Goal: Task Accomplishment & Management: Use online tool/utility

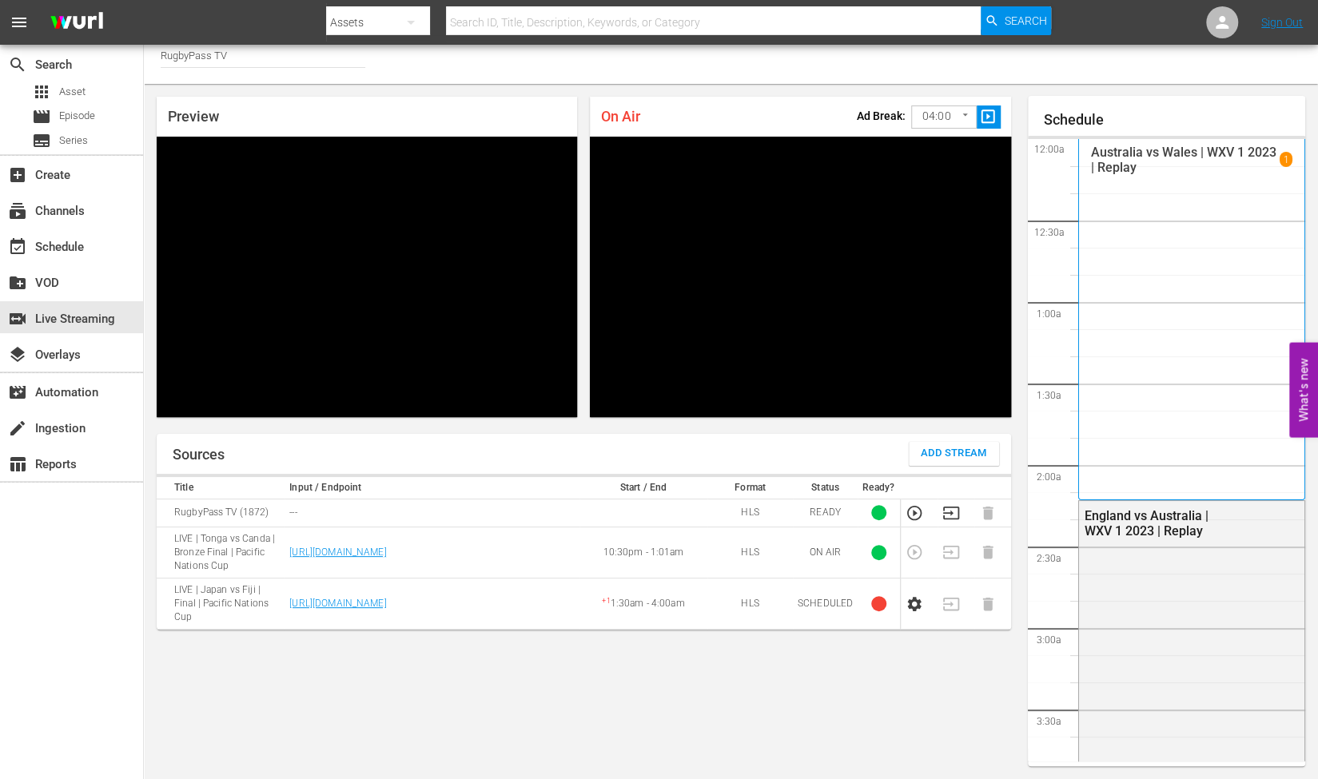
scroll to position [3342, 0]
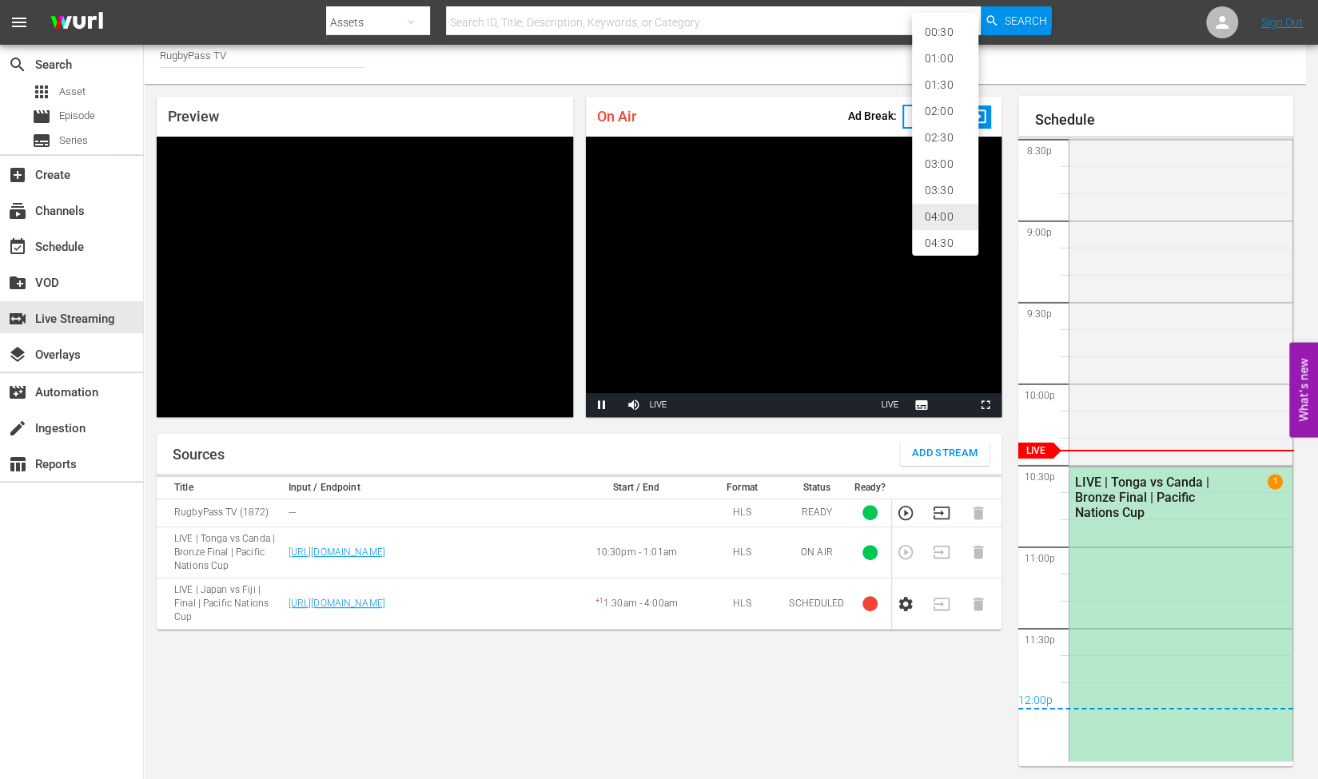
click at [959, 129] on body "menu Search By Assets Search ID, Title, Description, Keywords, or Category Sear…" at bounding box center [659, 380] width 1318 height 779
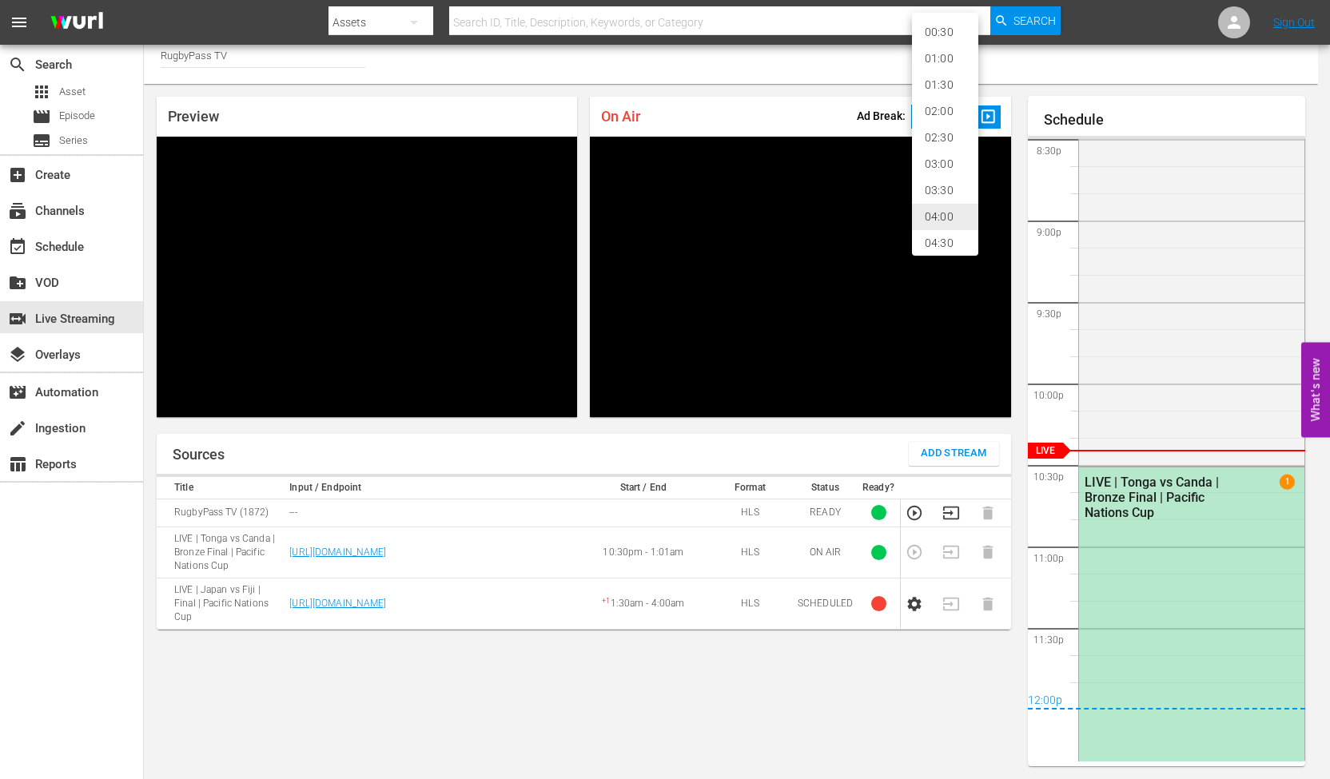
click at [768, 66] on div at bounding box center [665, 389] width 1330 height 779
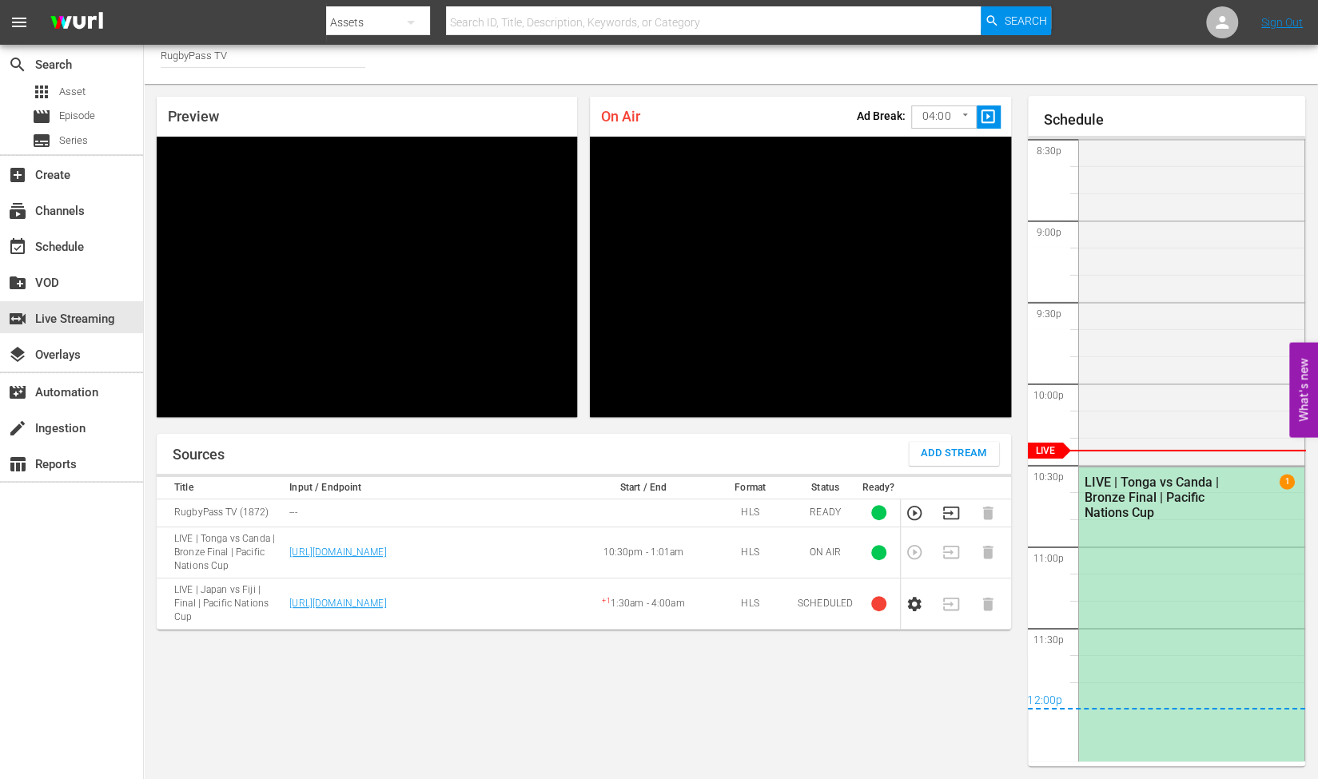
click at [750, 533] on td "HLS" at bounding box center [750, 552] width 86 height 51
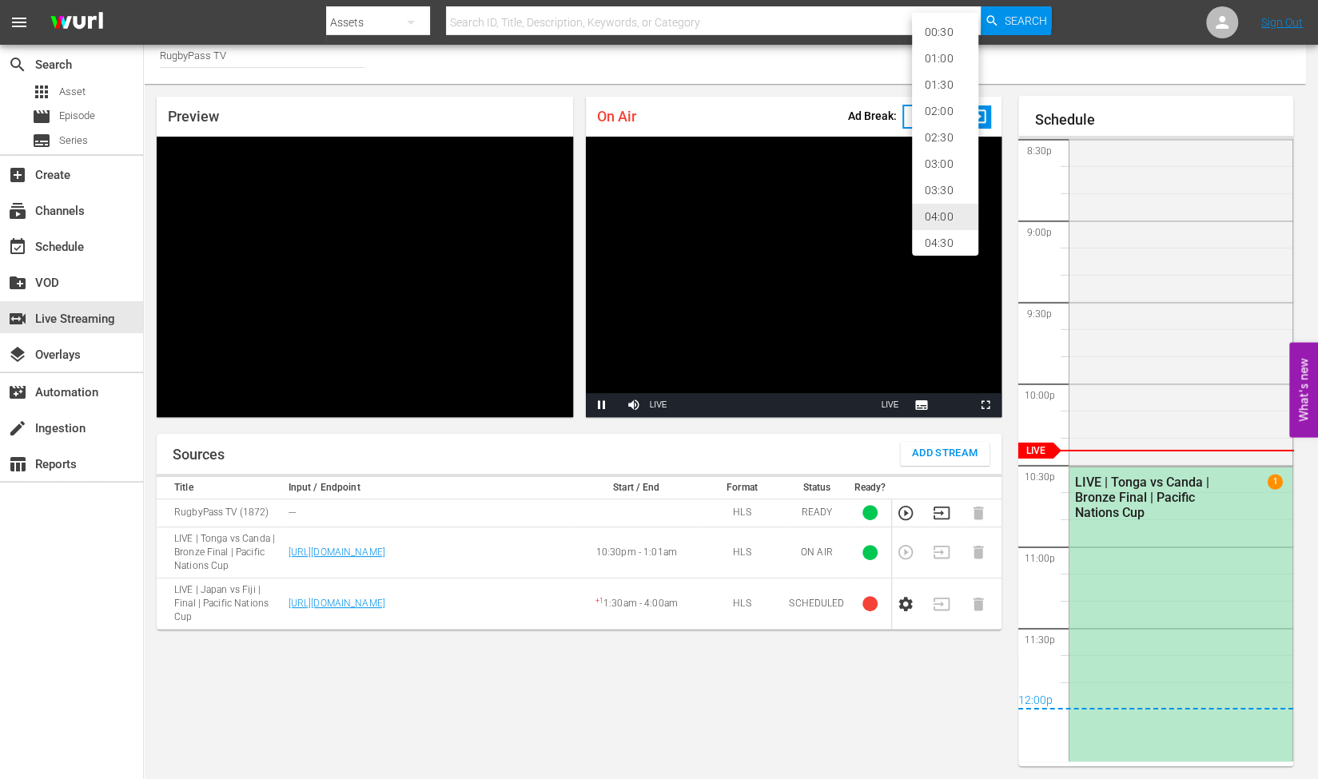
click at [933, 102] on body "menu Search By Assets Search ID, Title, Description, Keywords, or Category Sear…" at bounding box center [659, 380] width 1318 height 779
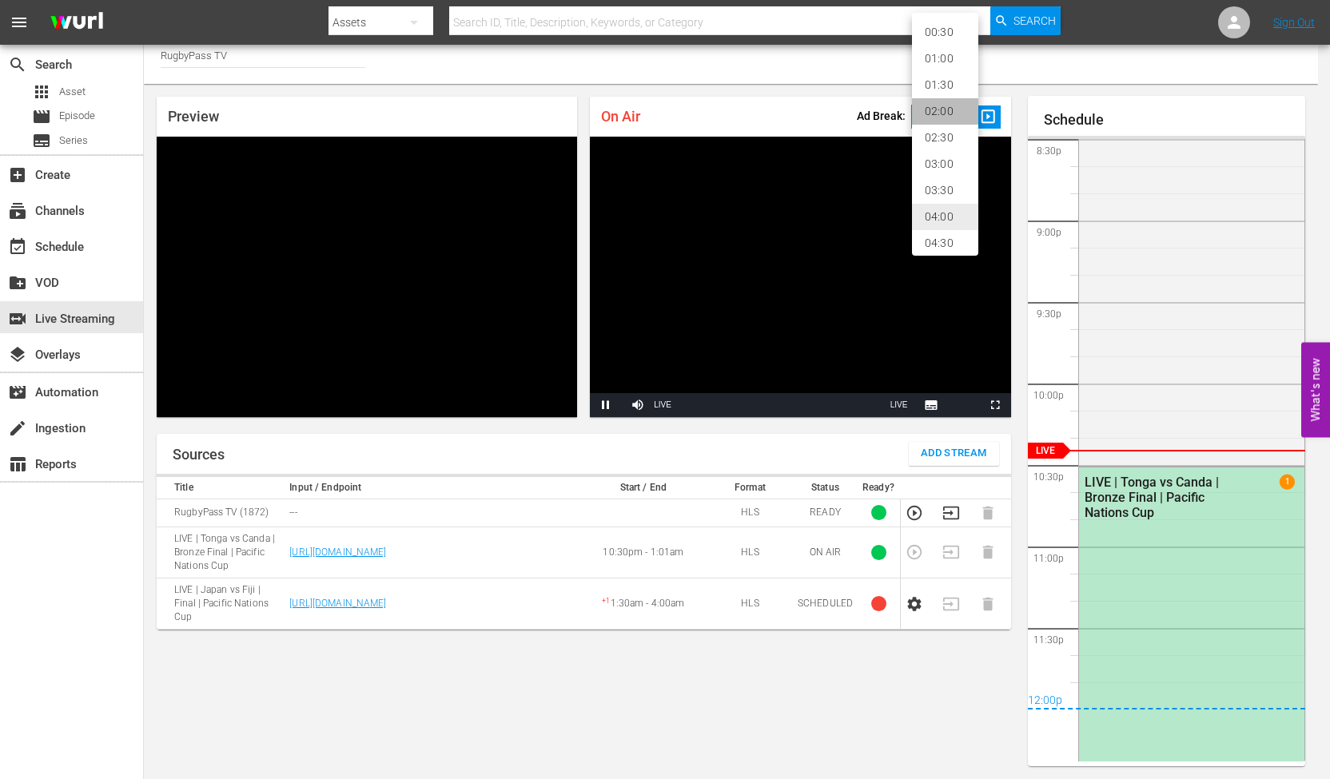
click at [943, 119] on li "02:00" at bounding box center [945, 111] width 66 height 26
type input "120"
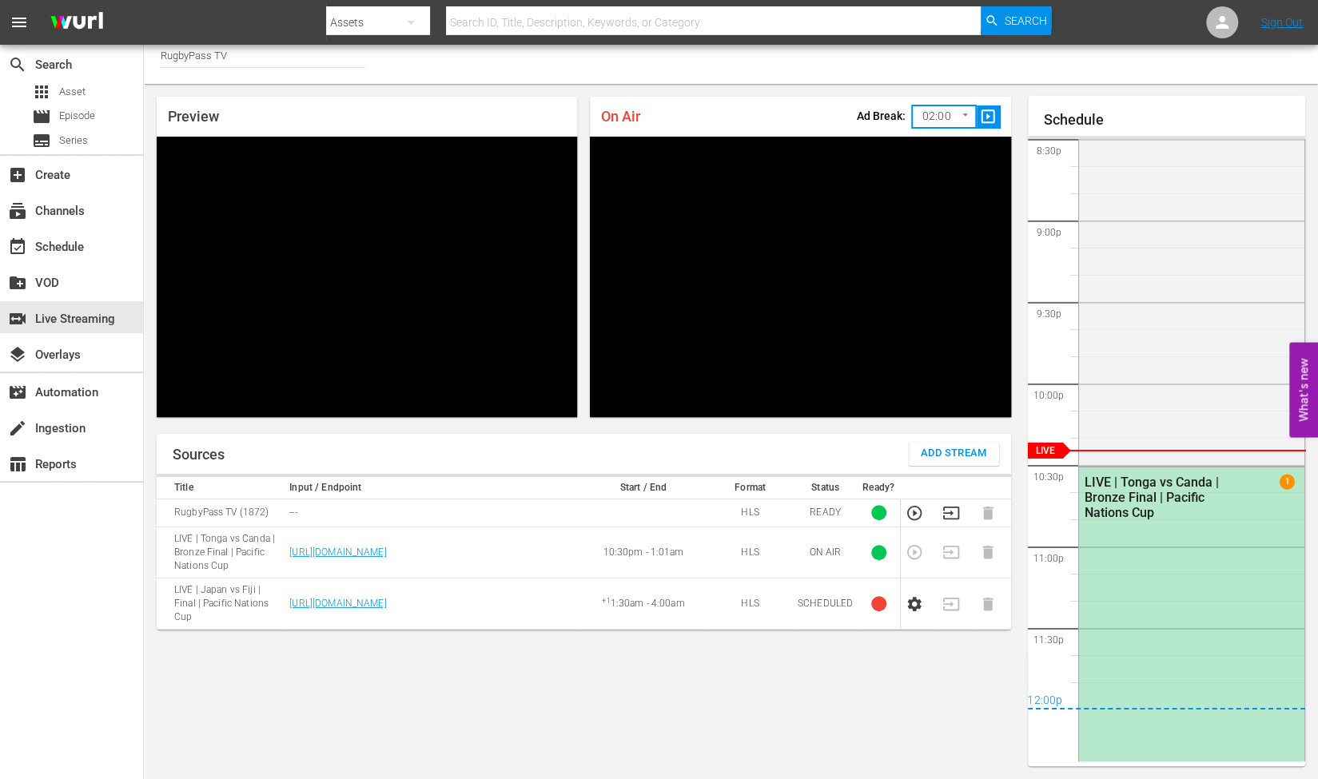
click at [985, 118] on span "slideshow_sharp" at bounding box center [988, 117] width 18 height 18
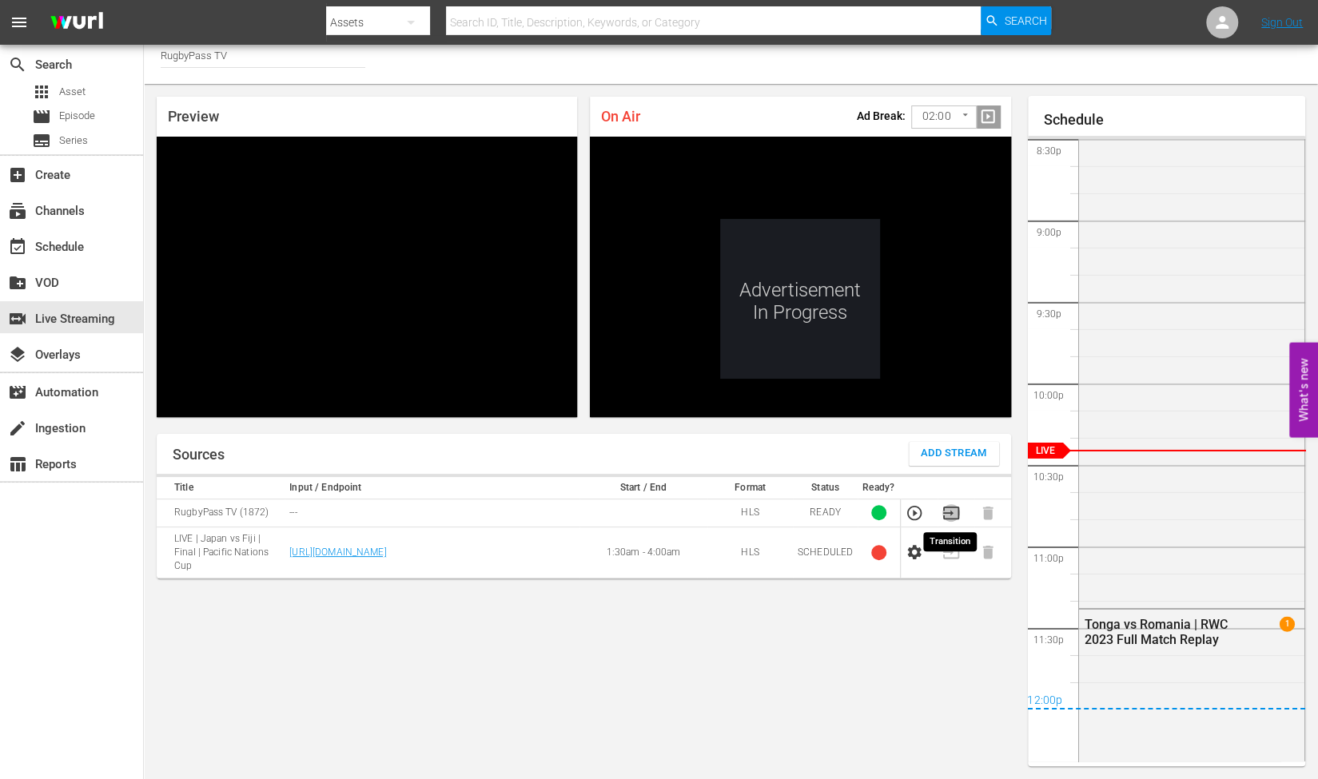
click at [952, 514] on icon "button" at bounding box center [951, 513] width 18 height 18
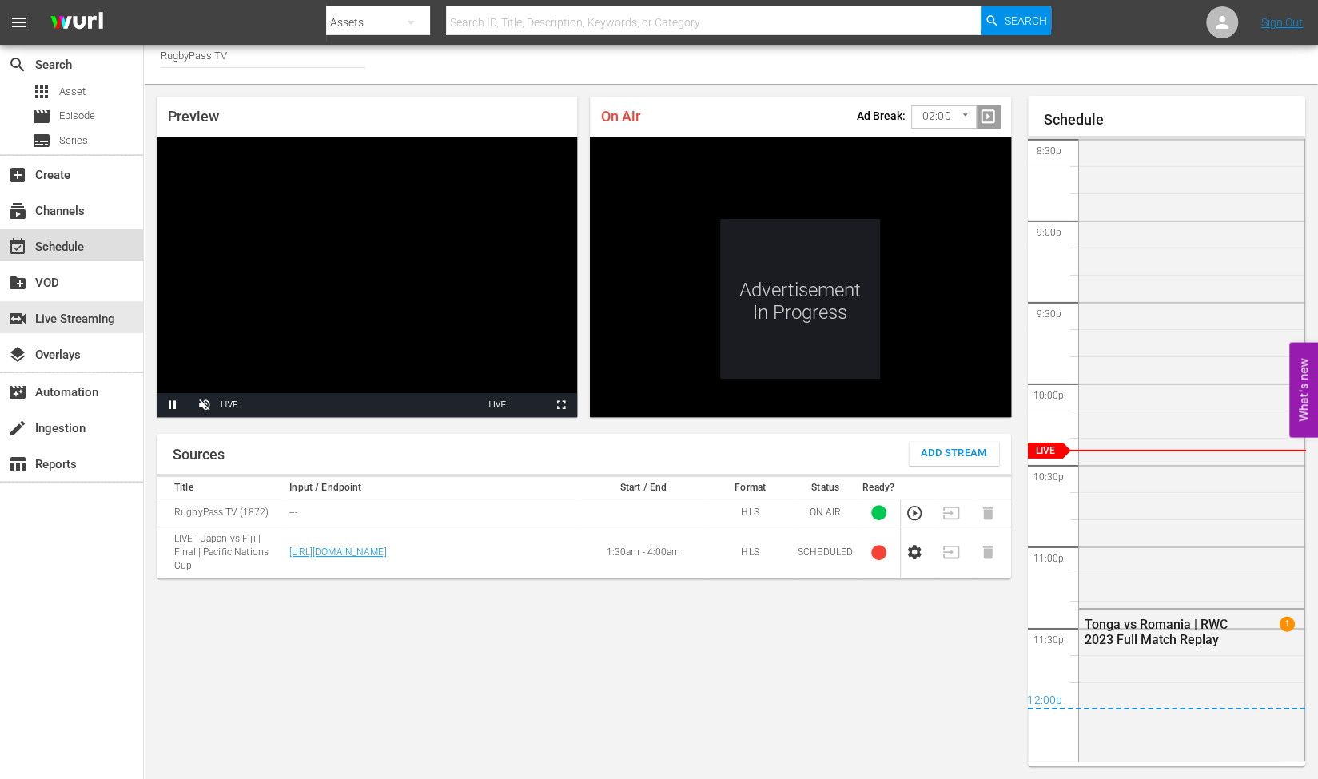
click at [55, 239] on div "event_available Schedule" at bounding box center [45, 244] width 90 height 14
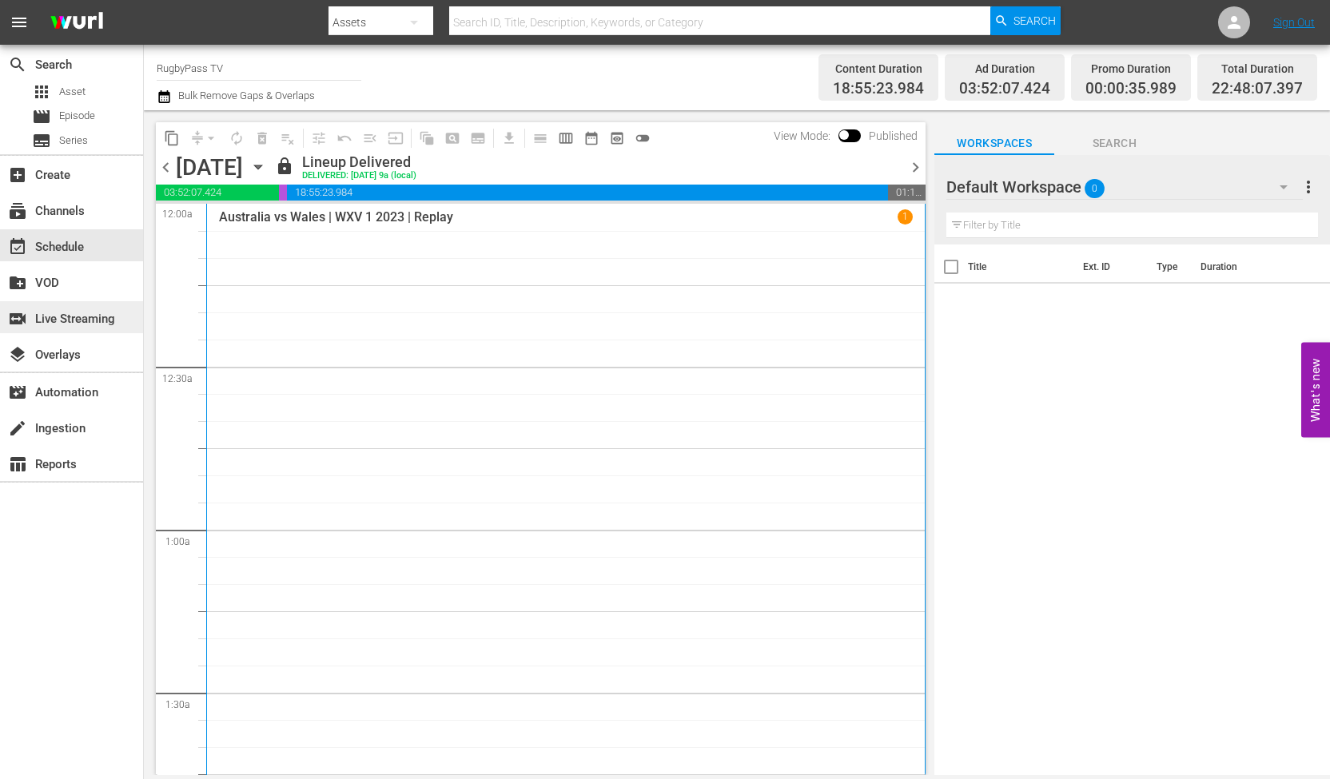
click at [75, 324] on div "switch_video Live Streaming" at bounding box center [45, 316] width 90 height 14
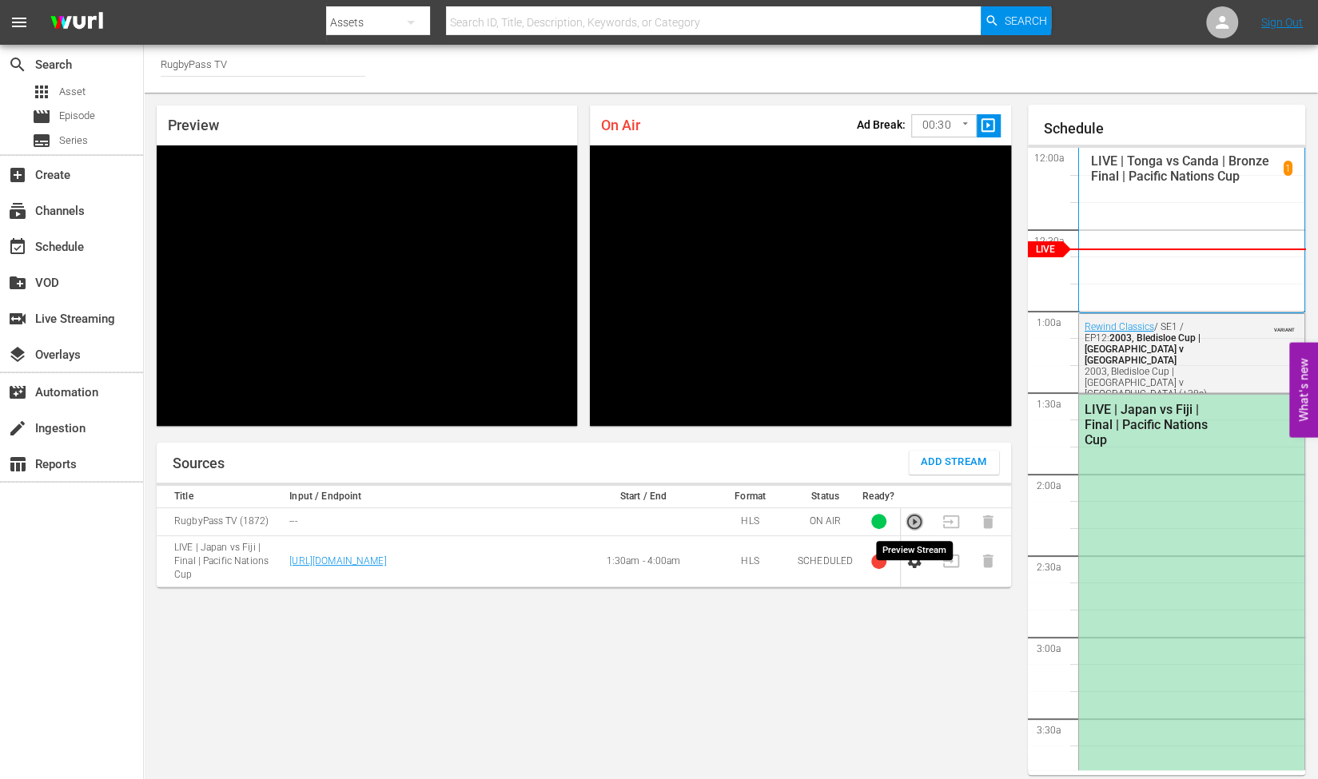
click at [913, 522] on icon "button" at bounding box center [914, 521] width 14 height 14
click at [915, 562] on icon "button" at bounding box center [914, 561] width 18 height 18
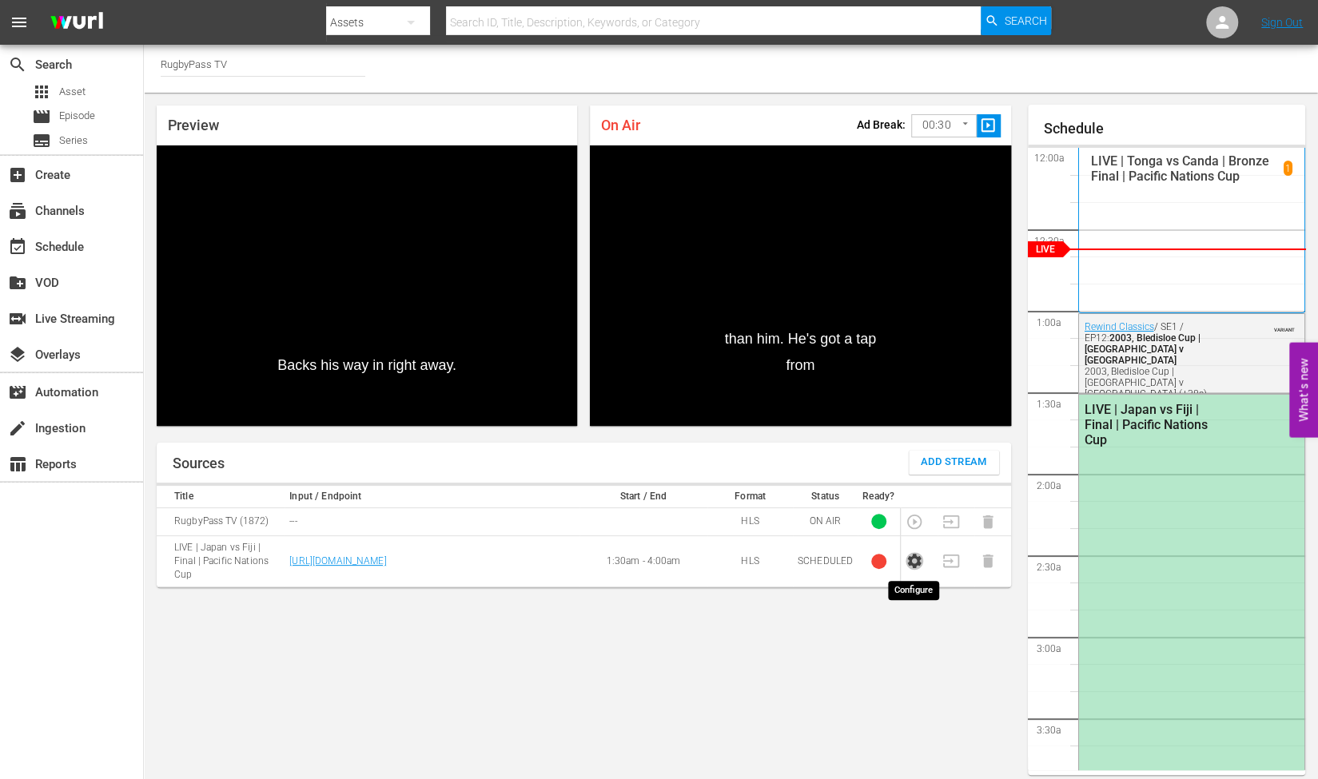
click at [913, 565] on icon "button" at bounding box center [914, 561] width 14 height 14
click at [913, 564] on icon "button" at bounding box center [914, 561] width 18 height 18
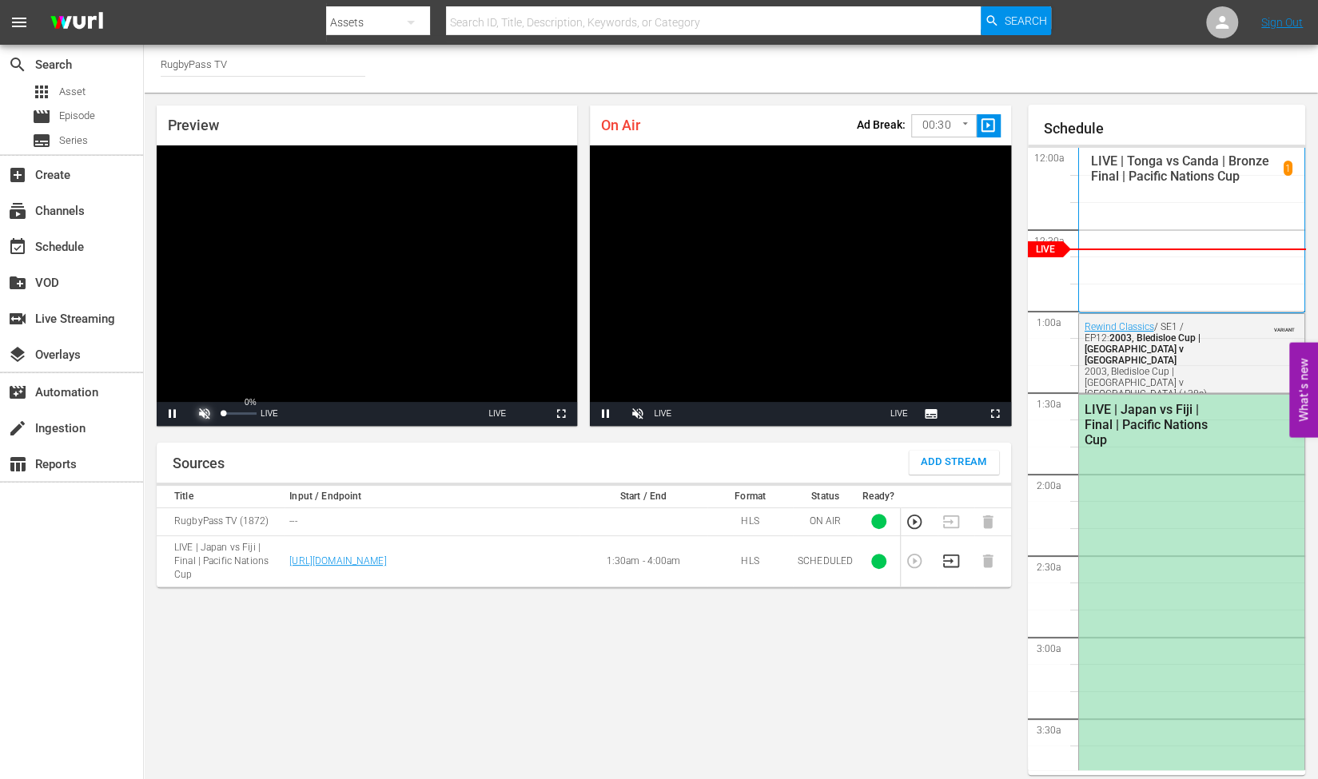
click at [205, 414] on span "Video Player" at bounding box center [205, 414] width 0 height 0
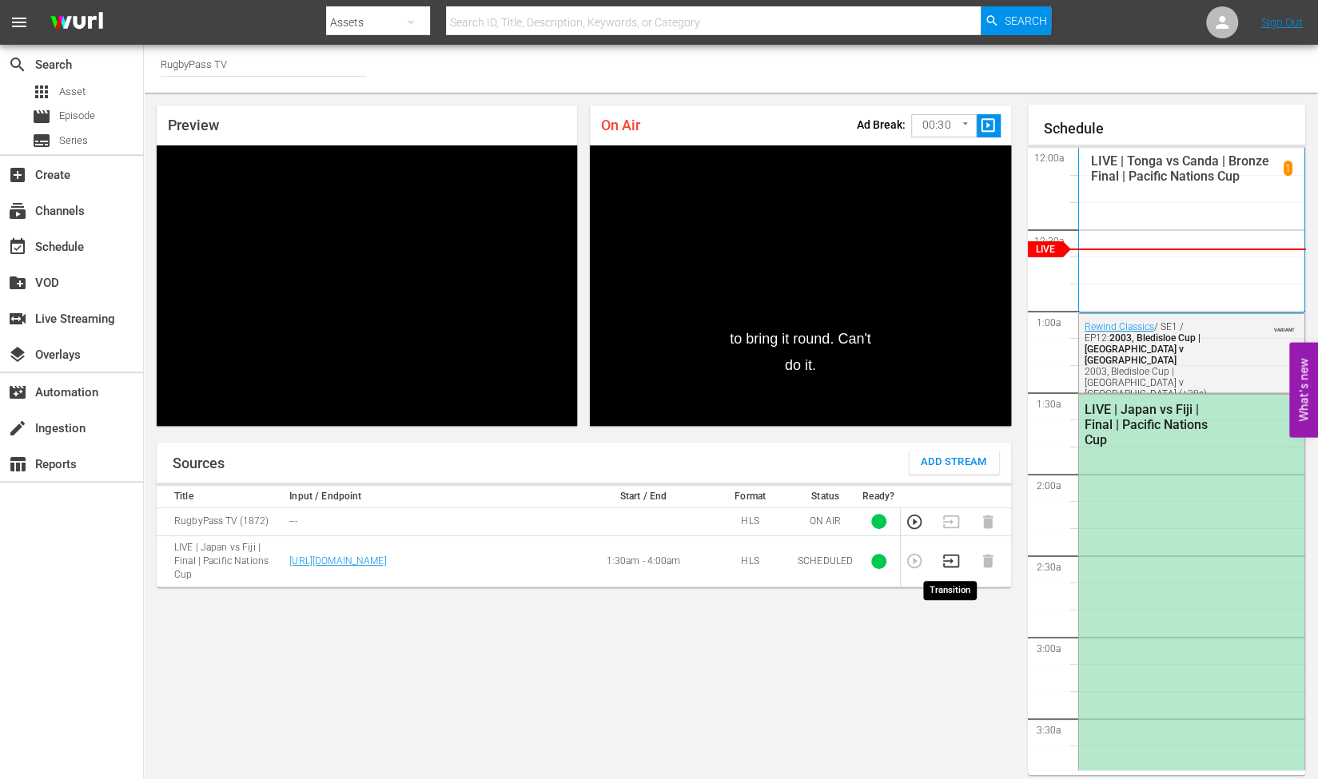
click at [950, 555] on icon "button" at bounding box center [951, 561] width 18 height 18
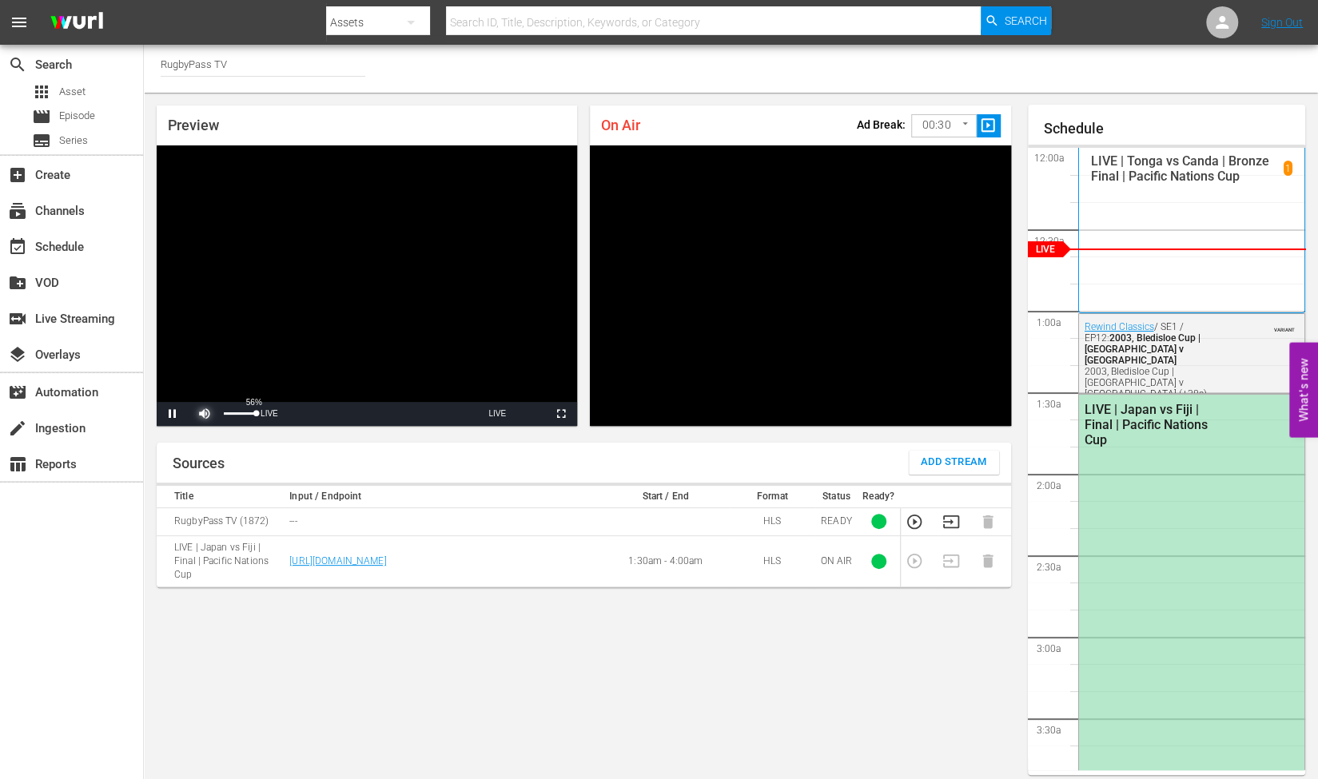
click at [205, 414] on span "Video Player" at bounding box center [205, 414] width 0 height 0
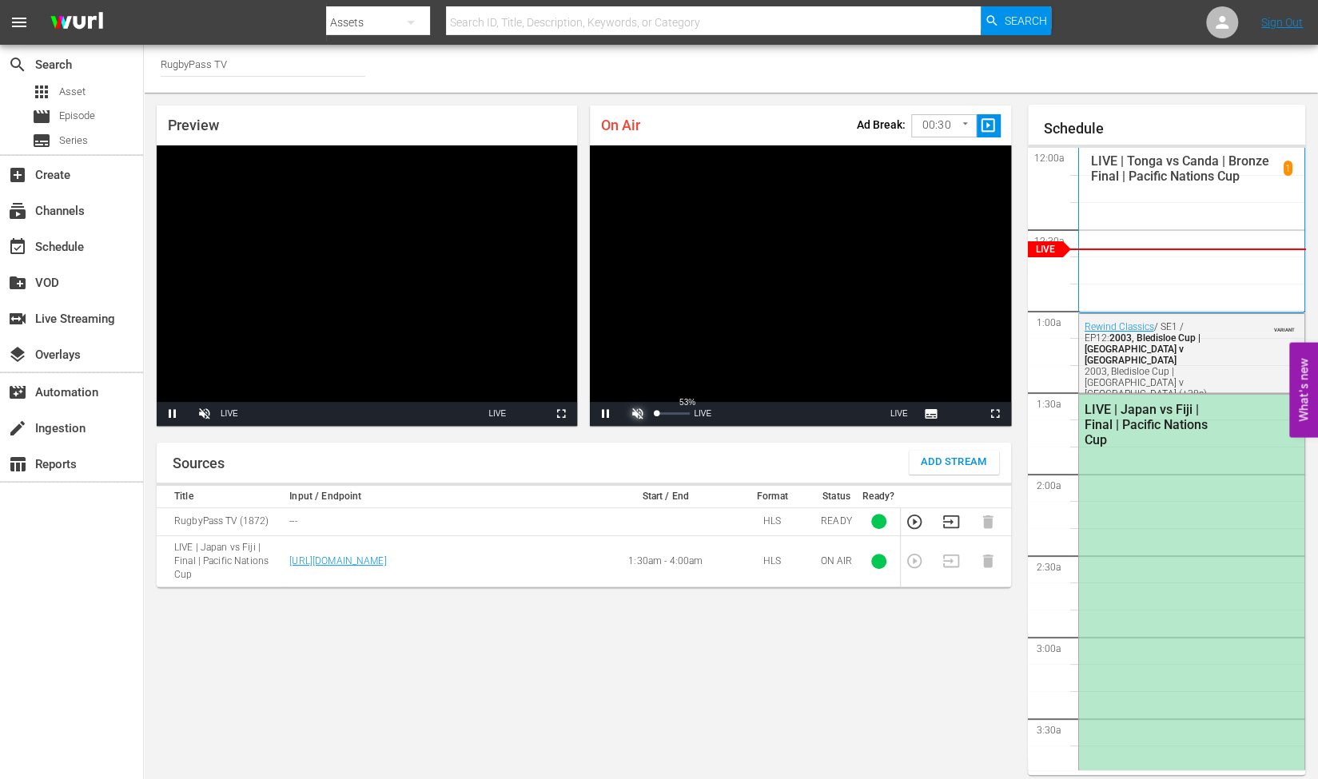
click at [638, 414] on span "Video Player" at bounding box center [638, 414] width 0 height 0
click at [939, 123] on body "menu Search By Assets Search ID, Title, Description, Keywords, or Category Sear…" at bounding box center [659, 389] width 1318 height 779
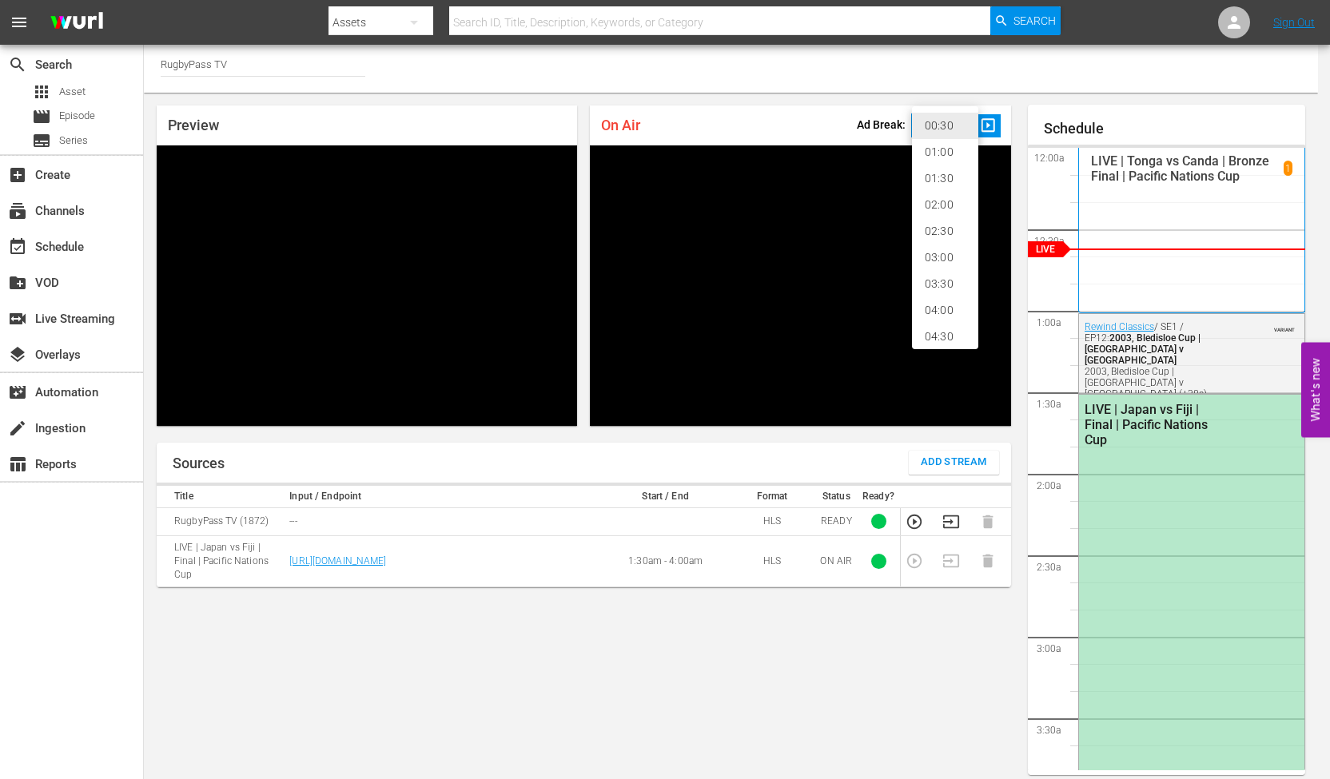
click at [945, 234] on li "02:30" at bounding box center [945, 231] width 66 height 26
type input "150"
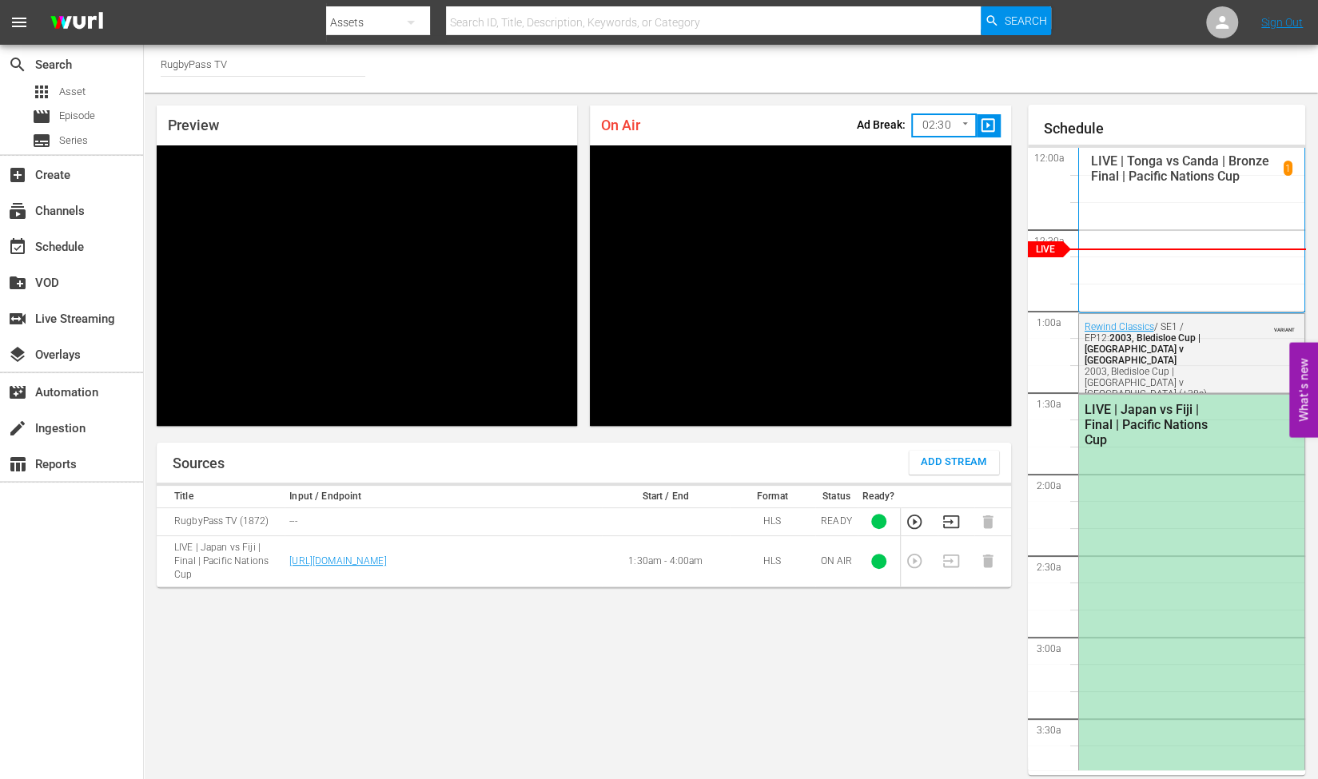
click at [774, 111] on div "On Air Ad Break: 02:30 150 ​ slideshow_sharp" at bounding box center [800, 125] width 420 height 40
click at [989, 124] on span "slideshow_sharp" at bounding box center [988, 126] width 18 height 18
drag, startPoint x: 0, startPoint y: 0, endPoint x: 662, endPoint y: 88, distance: 667.5
click at [662, 88] on div "Channel Title RugbyPass TV" at bounding box center [731, 69] width 1174 height 48
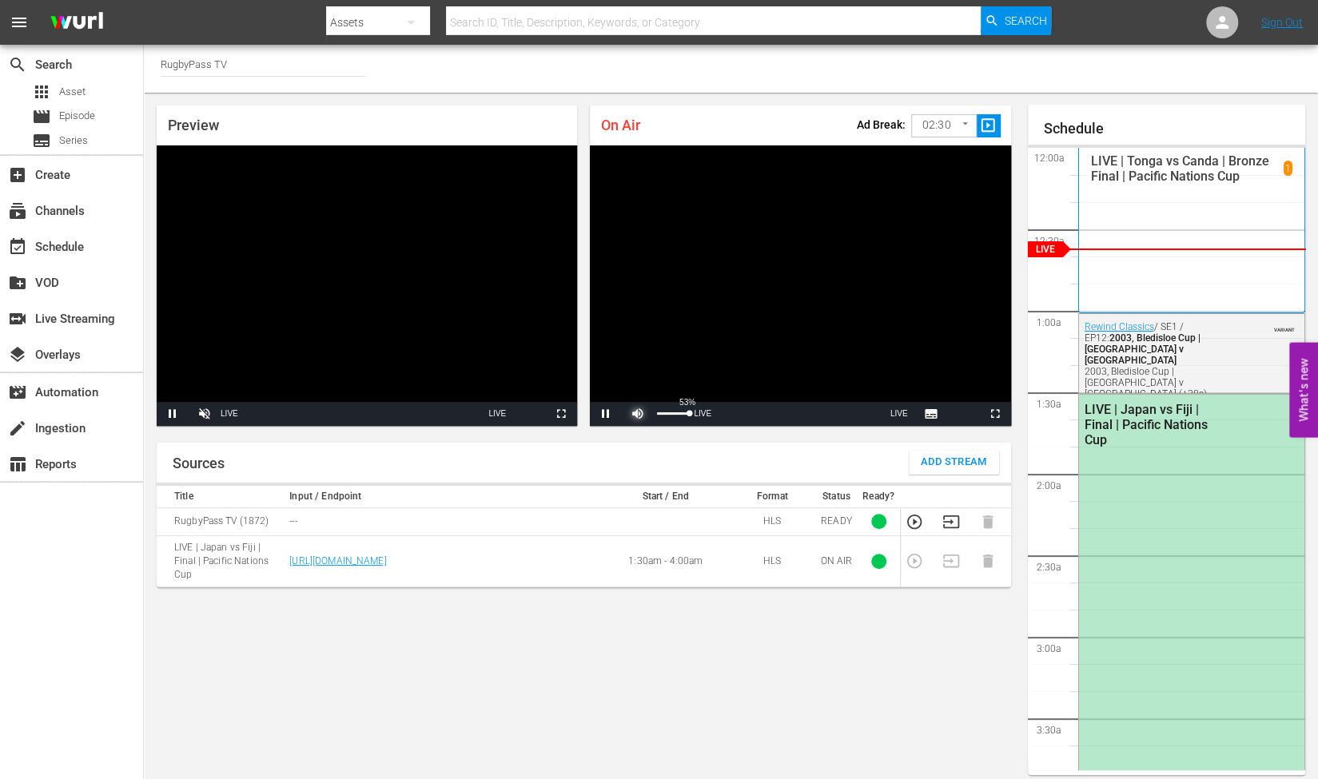
click at [638, 414] on span "Video Player" at bounding box center [638, 414] width 0 height 0
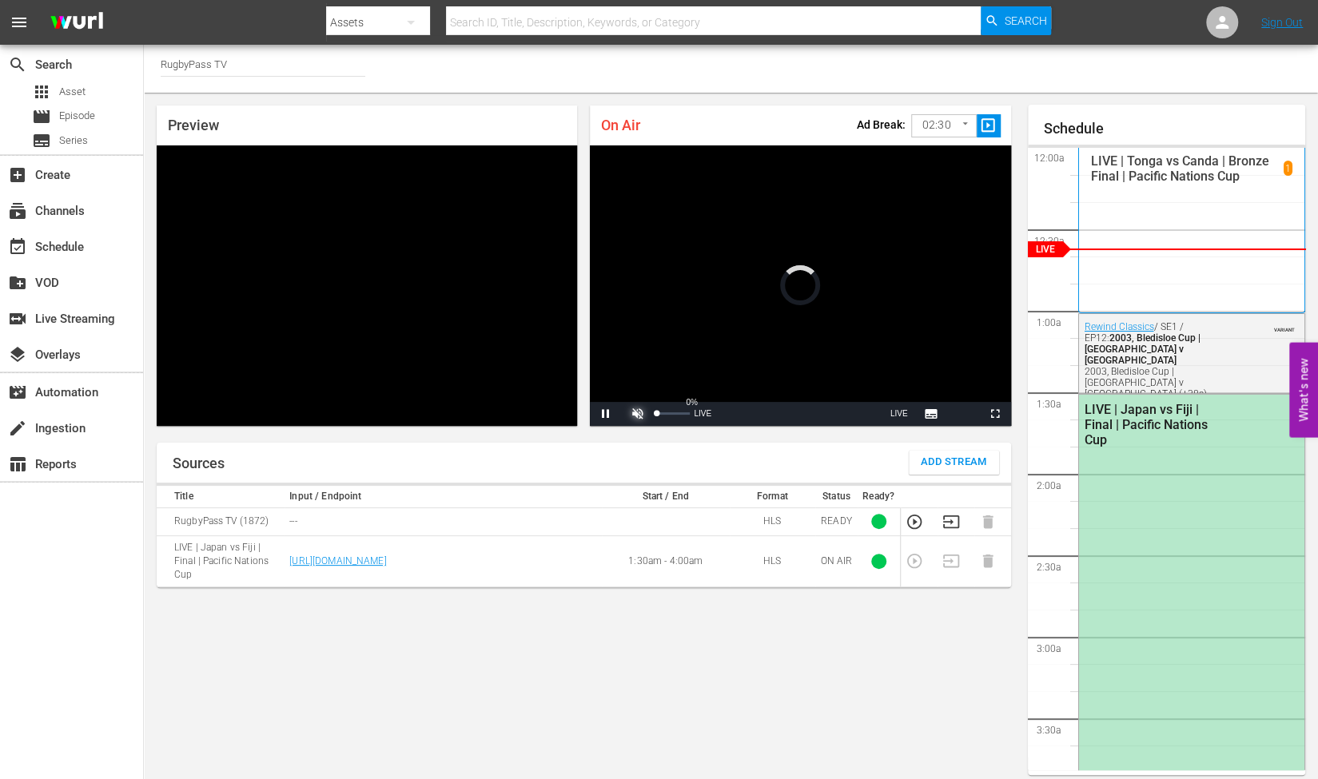
click at [638, 414] on span "Video Player" at bounding box center [638, 414] width 0 height 0
click at [944, 127] on body "menu Search By Assets Search ID, Title, Description, Keywords, or Category Sear…" at bounding box center [659, 389] width 1318 height 779
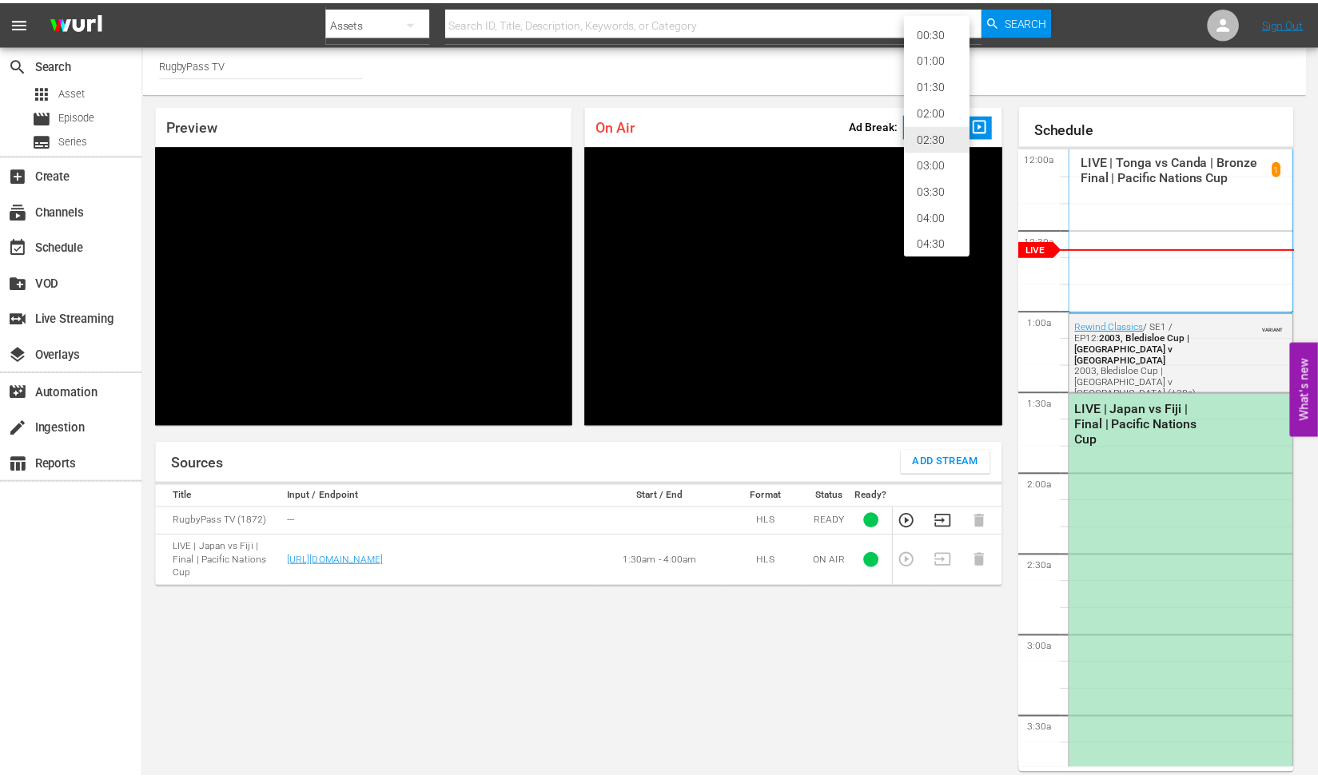
scroll to position [34, 0]
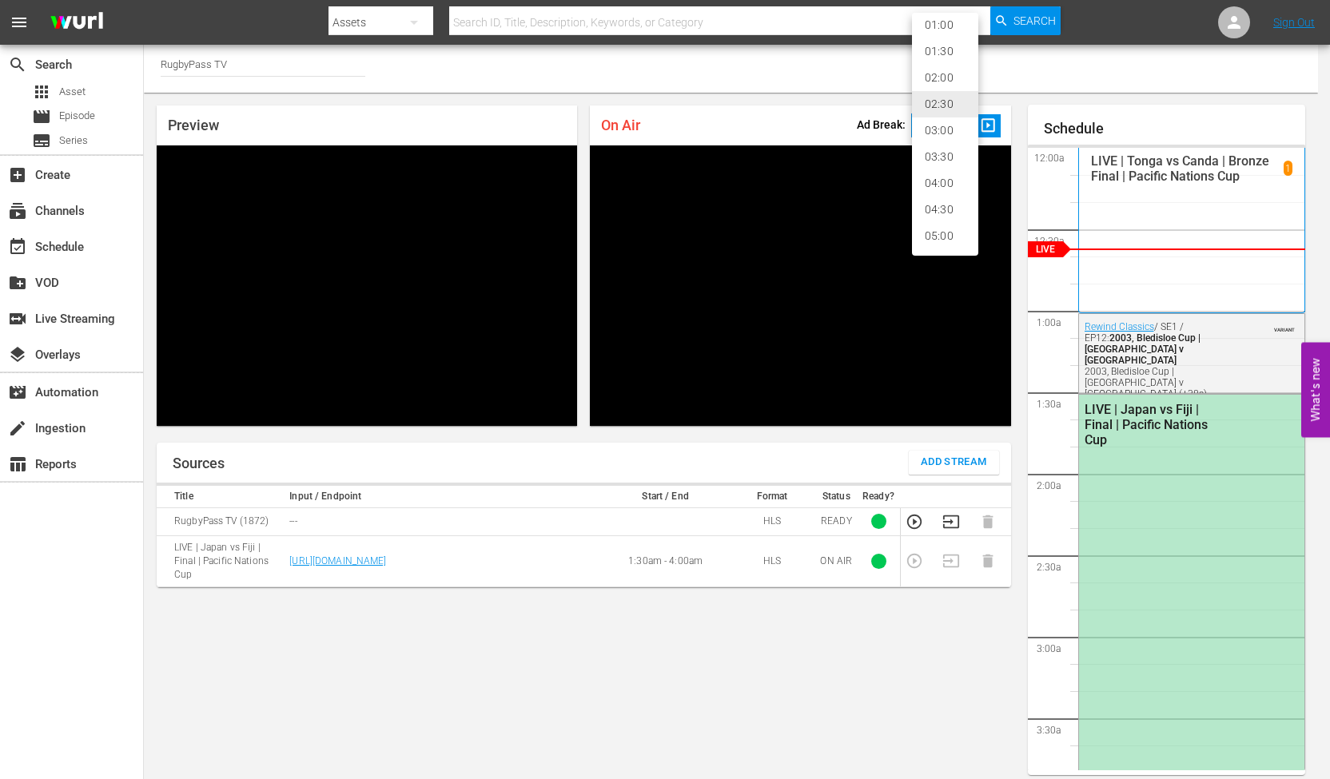
click at [946, 241] on li "05:00" at bounding box center [945, 236] width 66 height 26
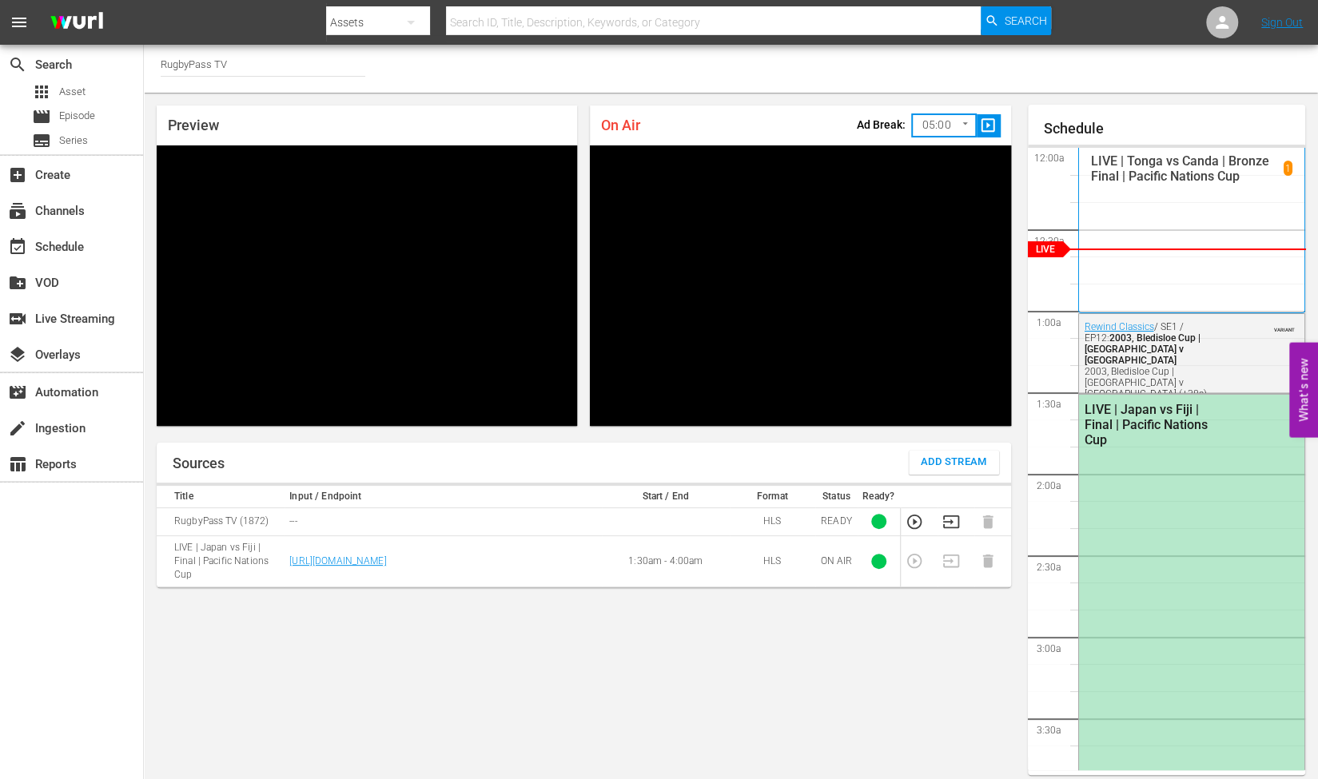
click at [799, 126] on div "On Air Ad Break: 05:00 300 ​ slideshow_sharp" at bounding box center [800, 125] width 420 height 40
click at [988, 129] on span "slideshow_sharp" at bounding box center [988, 126] width 18 height 18
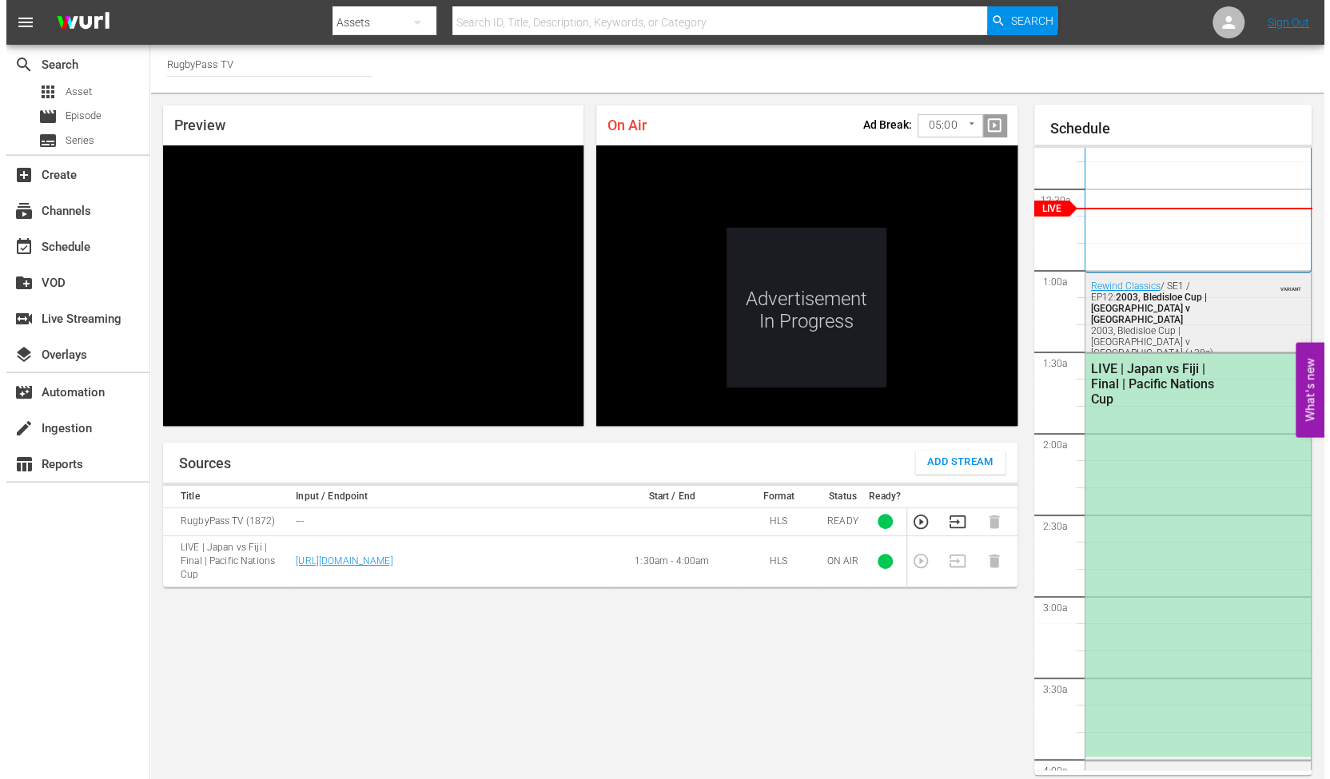
scroll to position [42, 0]
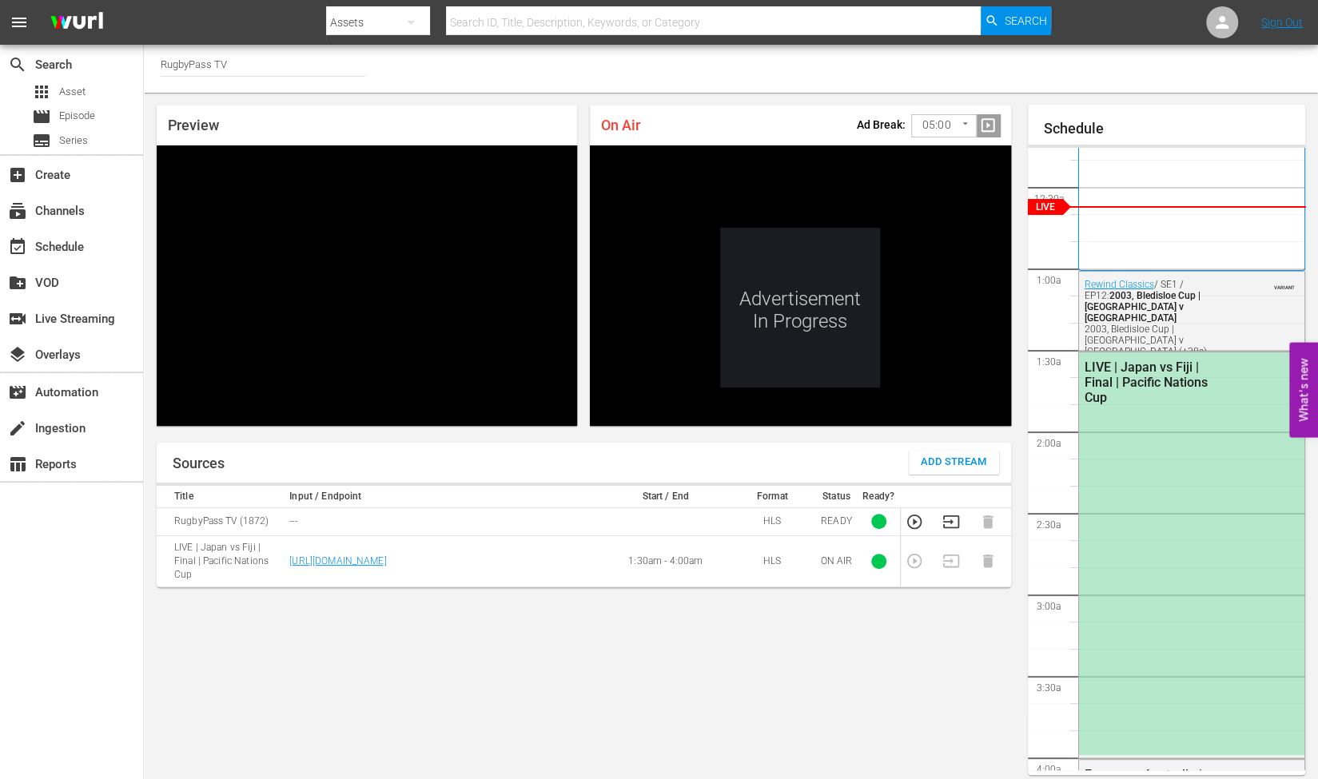
click at [990, 124] on div "Ad Break: 05:00 300 ​ slideshow_sharp" at bounding box center [929, 124] width 144 height 34
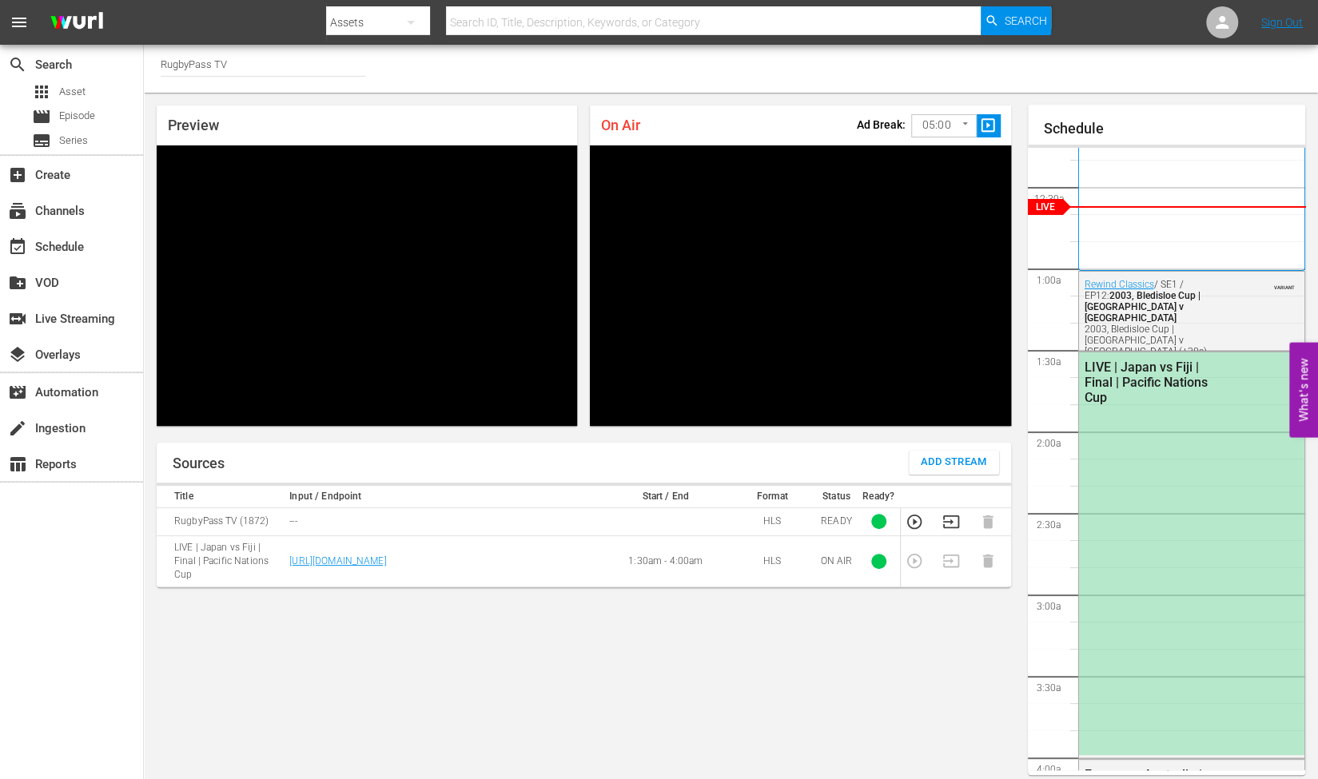
click at [990, 124] on span "slideshow_sharp" at bounding box center [988, 126] width 18 height 18
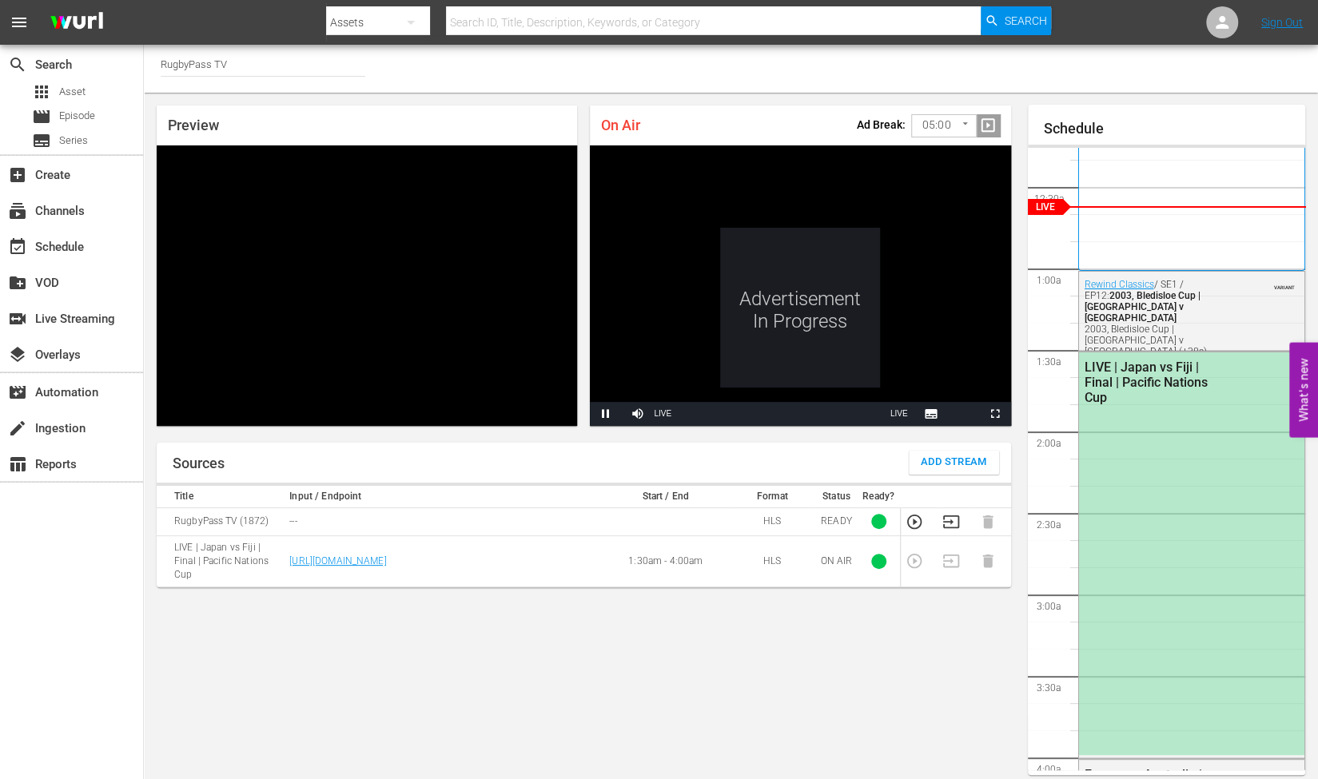
click at [946, 119] on body "menu Search By Assets Search ID, Title, Description, Keywords, or Category Sear…" at bounding box center [659, 389] width 1318 height 779
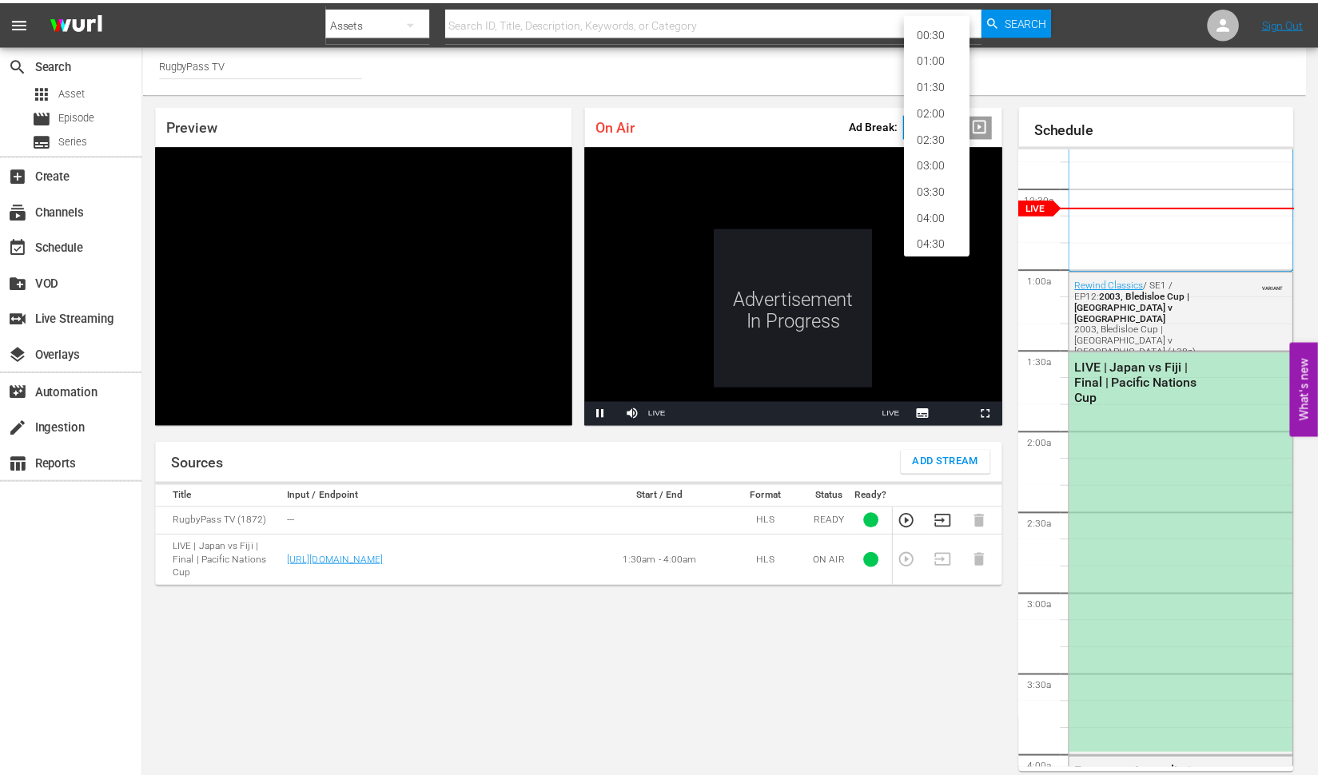
scroll to position [34, 0]
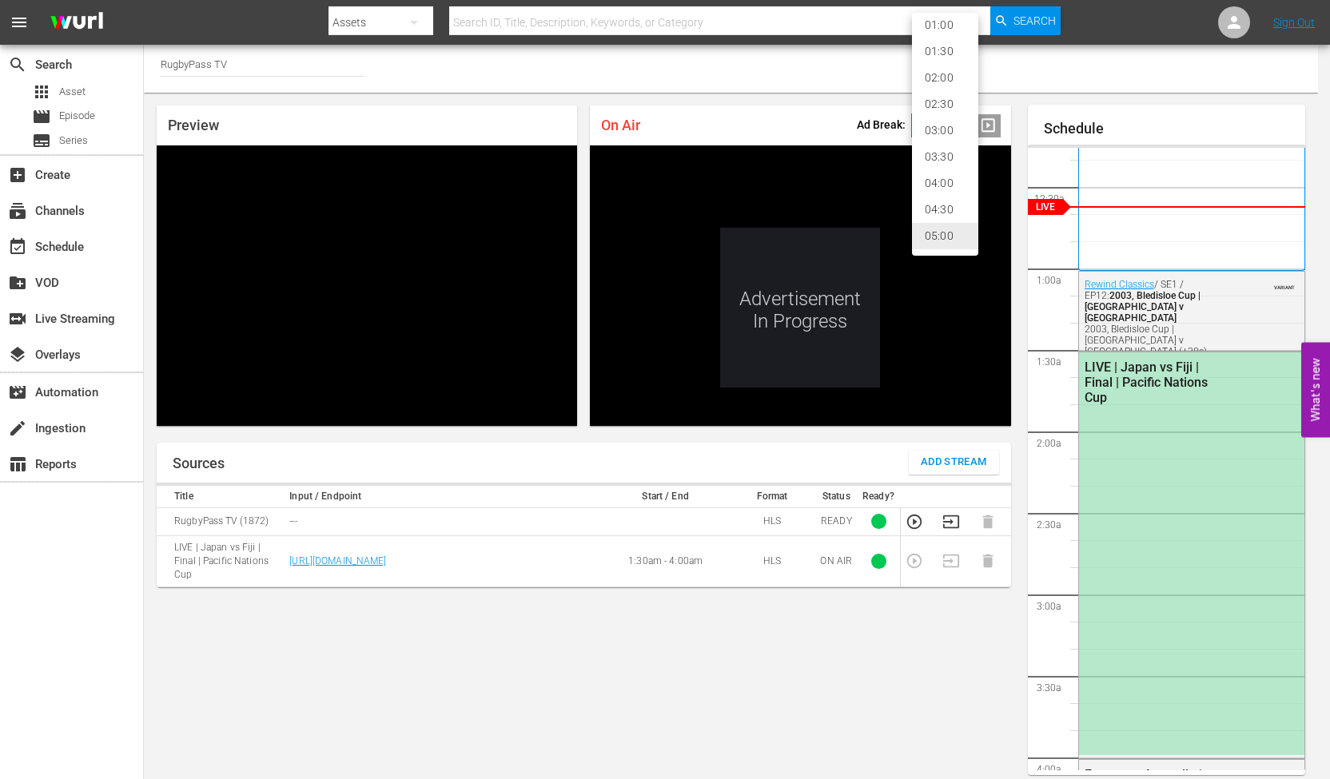
click at [927, 63] on li "01:30" at bounding box center [945, 51] width 66 height 26
click at [945, 113] on body "menu Search By Assets Search ID, Title, Description, Keywords, or Category Sear…" at bounding box center [665, 389] width 1330 height 779
click at [936, 151] on li "02:00" at bounding box center [945, 152] width 66 height 26
type input "120"
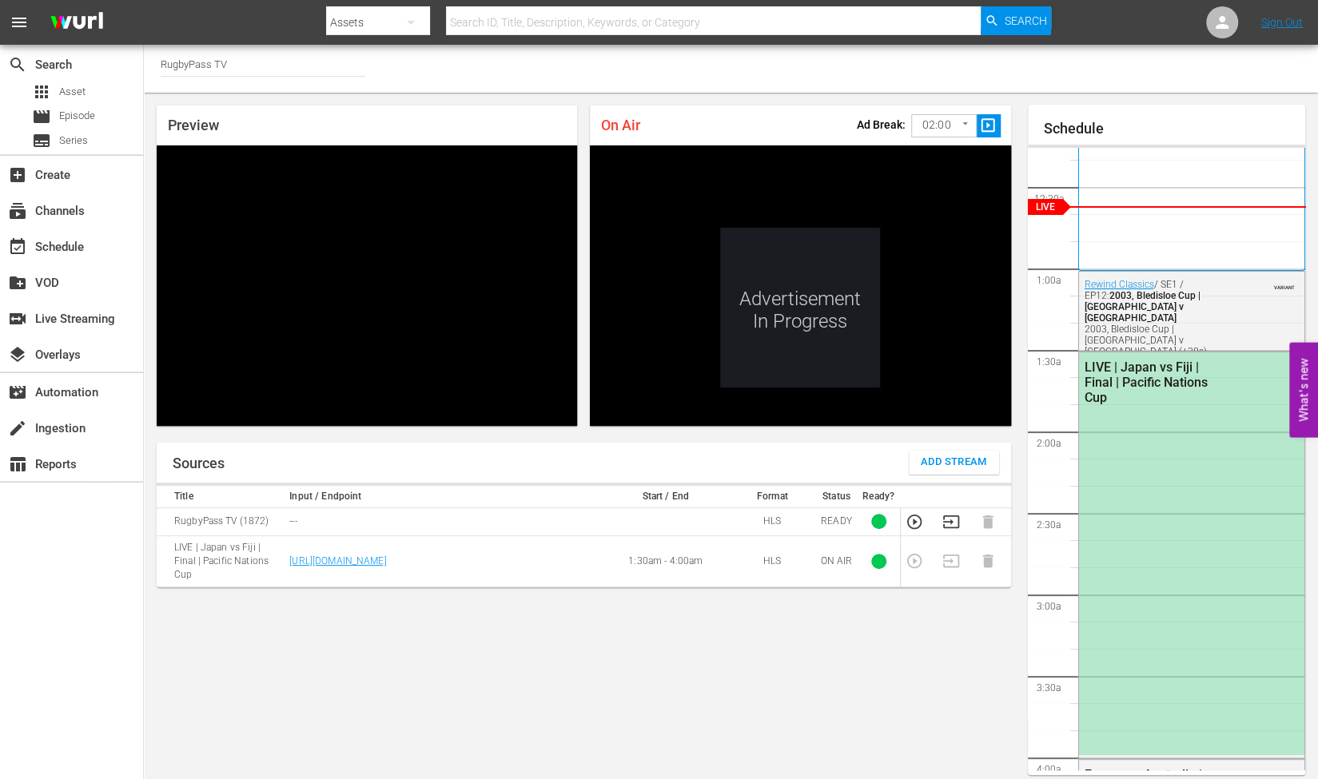
click at [858, 119] on p "Ad Break:" at bounding box center [881, 124] width 49 height 13
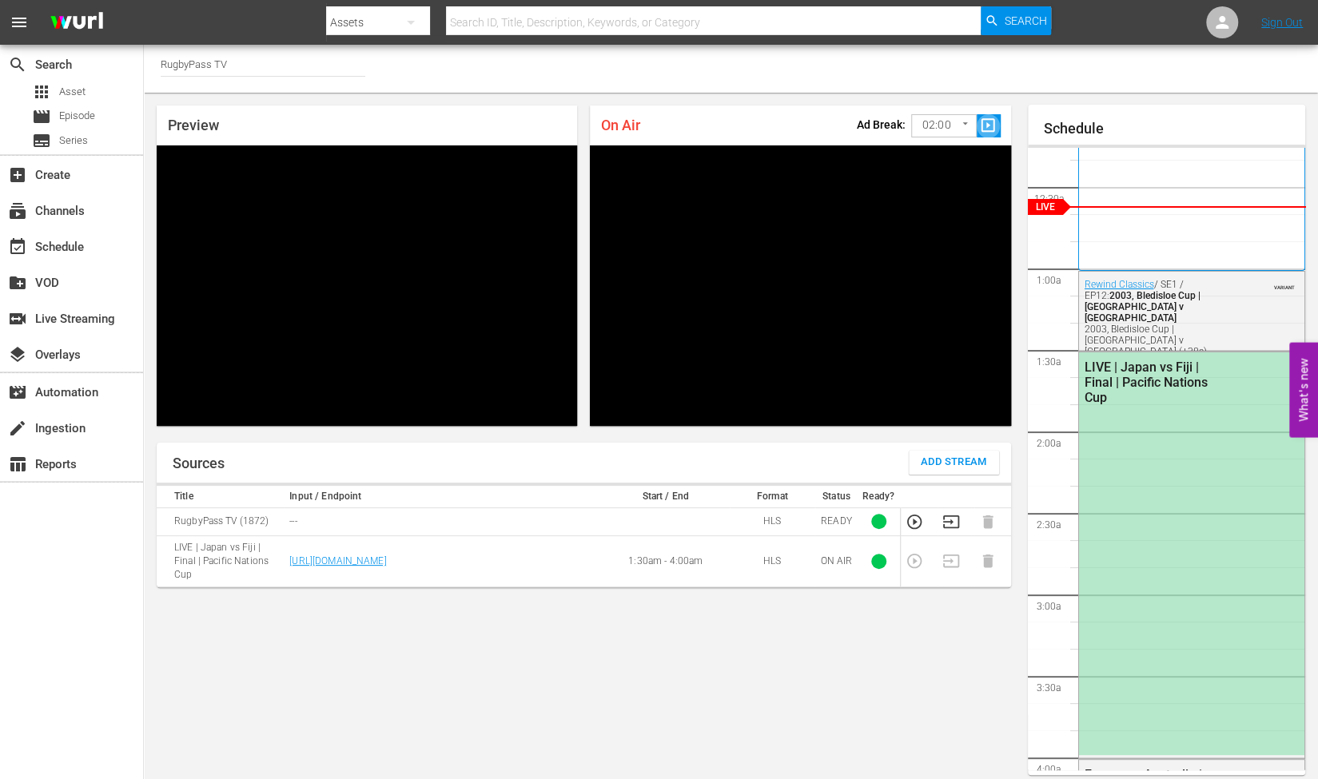
click at [988, 125] on span "slideshow_sharp" at bounding box center [988, 126] width 18 height 18
